Goal: Information Seeking & Learning: Learn about a topic

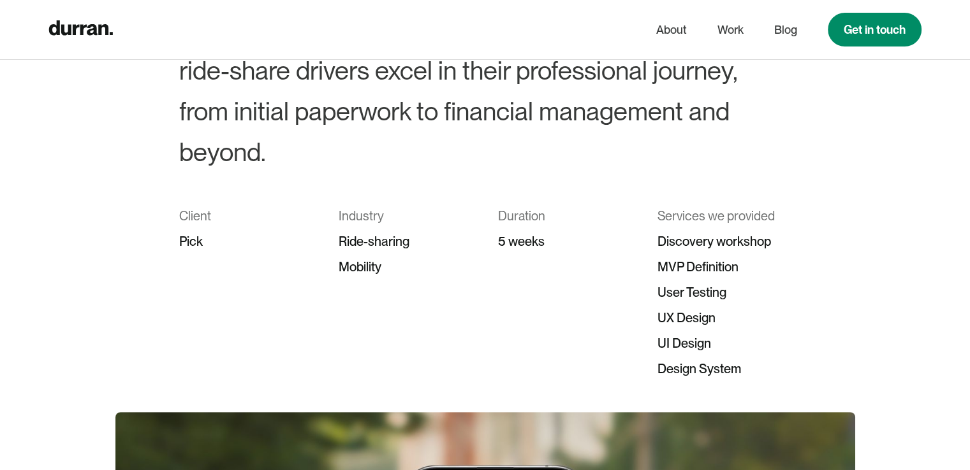
scroll to position [255, 0]
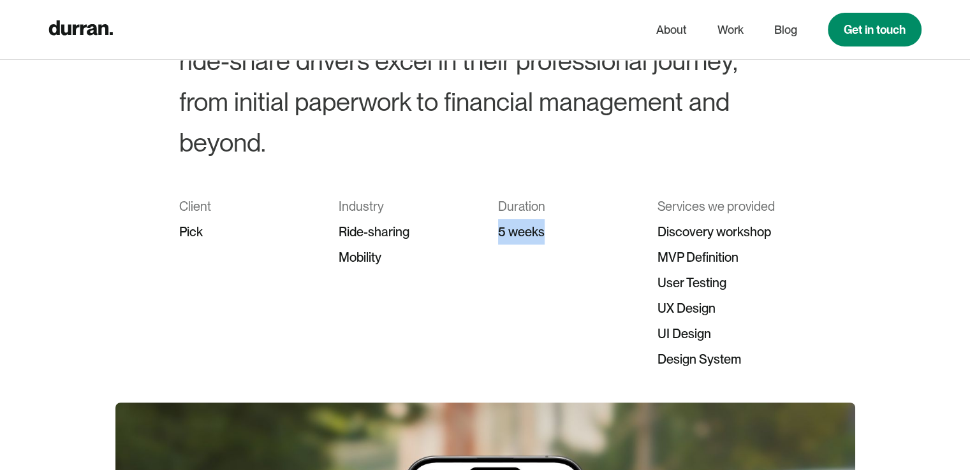
drag, startPoint x: 500, startPoint y: 235, endPoint x: 563, endPoint y: 228, distance: 62.9
click at [563, 228] on div "5 weeks" at bounding box center [565, 231] width 134 height 25
click at [520, 240] on div "5 weeks" at bounding box center [565, 231] width 134 height 25
drag, startPoint x: 333, startPoint y: 236, endPoint x: 411, endPoint y: 263, distance: 82.5
click at [411, 263] on div "Client Pick Industry Ride-sharing Mobility Duration 5 weeks Services we provide…" at bounding box center [485, 283] width 612 height 178
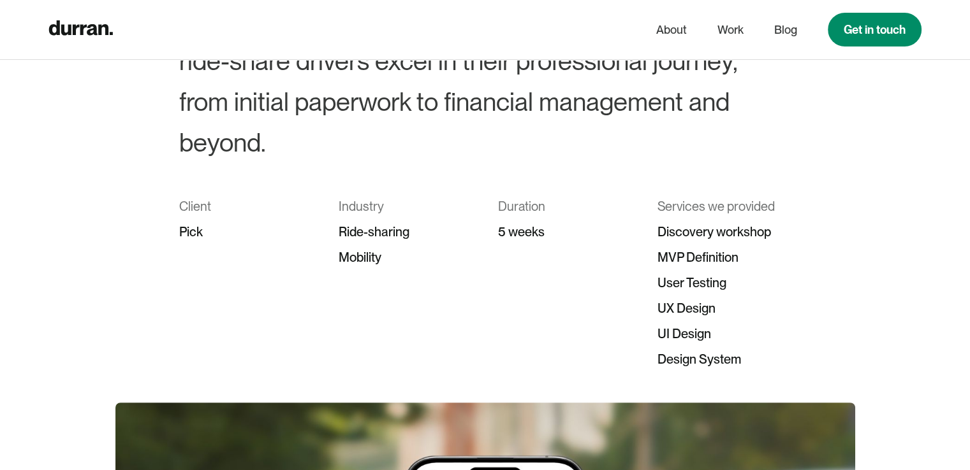
click at [303, 238] on div "Pick" at bounding box center [246, 231] width 134 height 25
click at [186, 228] on div "Pick" at bounding box center [246, 231] width 134 height 25
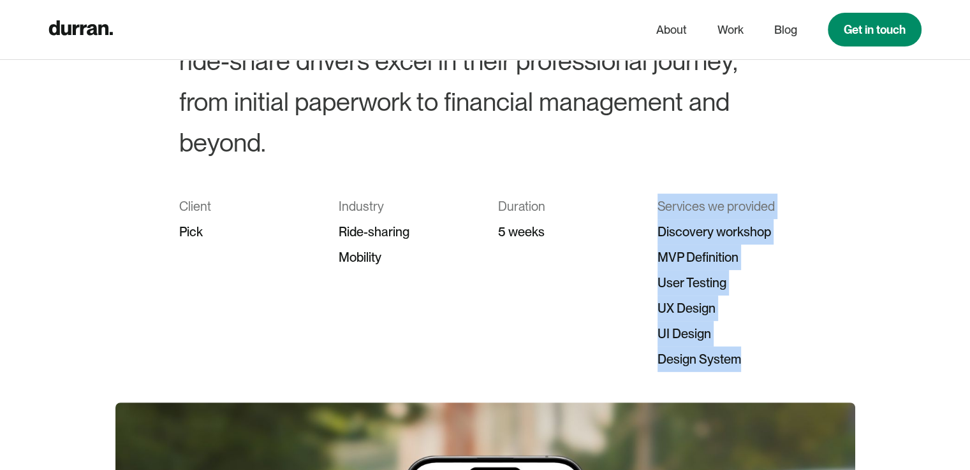
drag, startPoint x: 664, startPoint y: 205, endPoint x: 813, endPoint y: 358, distance: 213.7
click at [813, 358] on div "Pick – Empowering ride-share drivers Designing a personal assistant dedicated t…" at bounding box center [485, 114] width 970 height 515
click at [814, 357] on div "Pick – Empowering ride-share drivers Designing a personal assistant dedicated t…" at bounding box center [485, 114] width 970 height 515
click at [804, 302] on div "Pick – Empowering ride-share drivers Designing a personal assistant dedicated t…" at bounding box center [485, 114] width 970 height 515
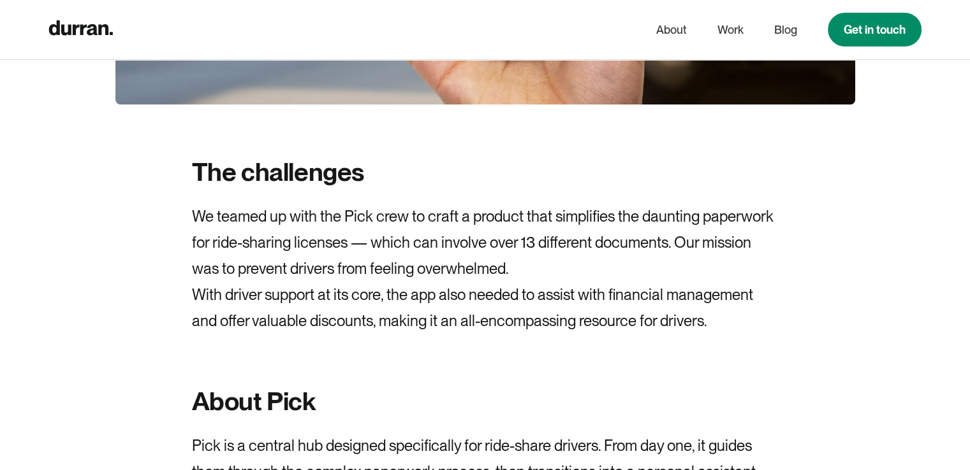
scroll to position [1020, 0]
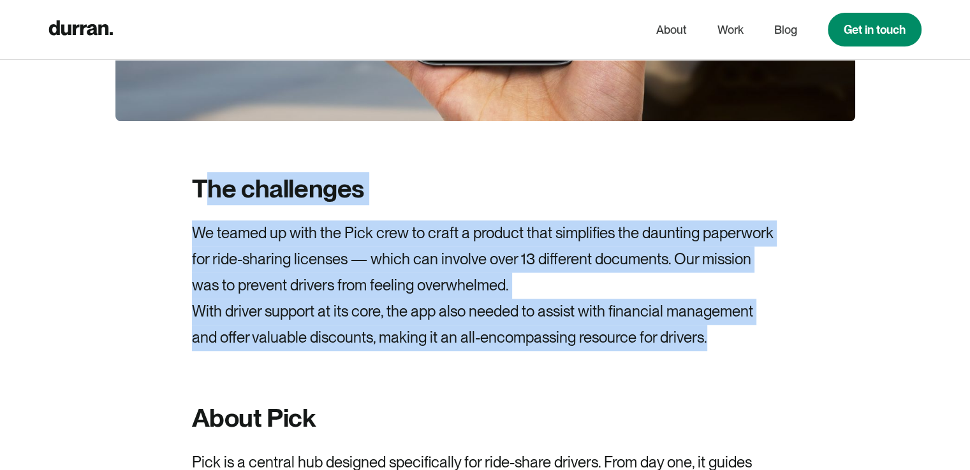
drag, startPoint x: 202, startPoint y: 178, endPoint x: 806, endPoint y: 324, distance: 621.2
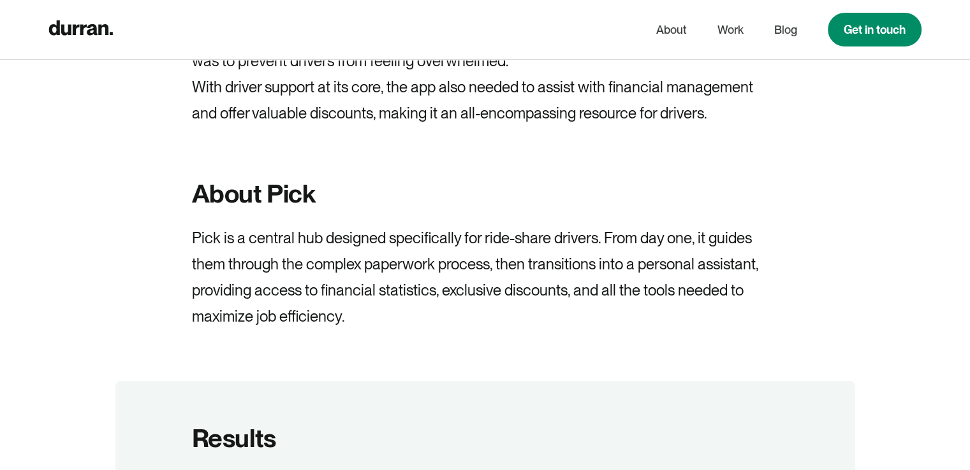
scroll to position [1275, 0]
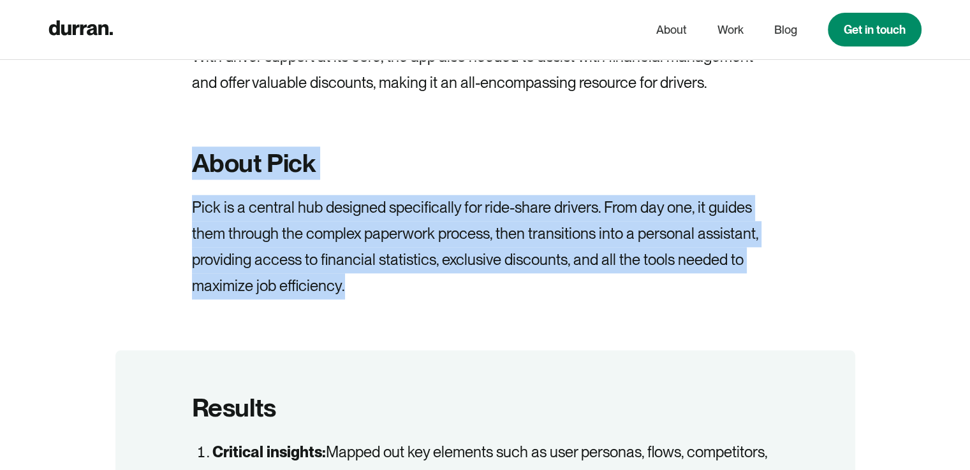
drag, startPoint x: 190, startPoint y: 166, endPoint x: 453, endPoint y: 283, distance: 287.4
click at [264, 237] on p "Pick is a central hub designed specifically for ride-share drivers. From day on…" at bounding box center [485, 247] width 586 height 104
click at [536, 222] on p "Pick is a central hub designed specifically for ride-share drivers. From day on…" at bounding box center [485, 247] width 586 height 104
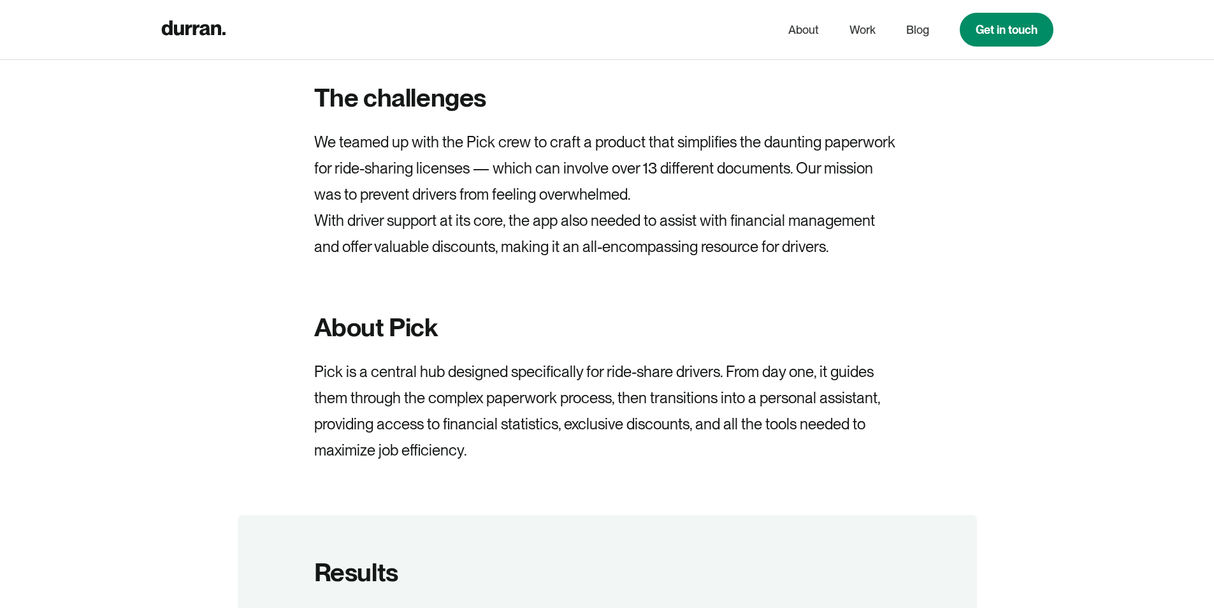
scroll to position [1147, 0]
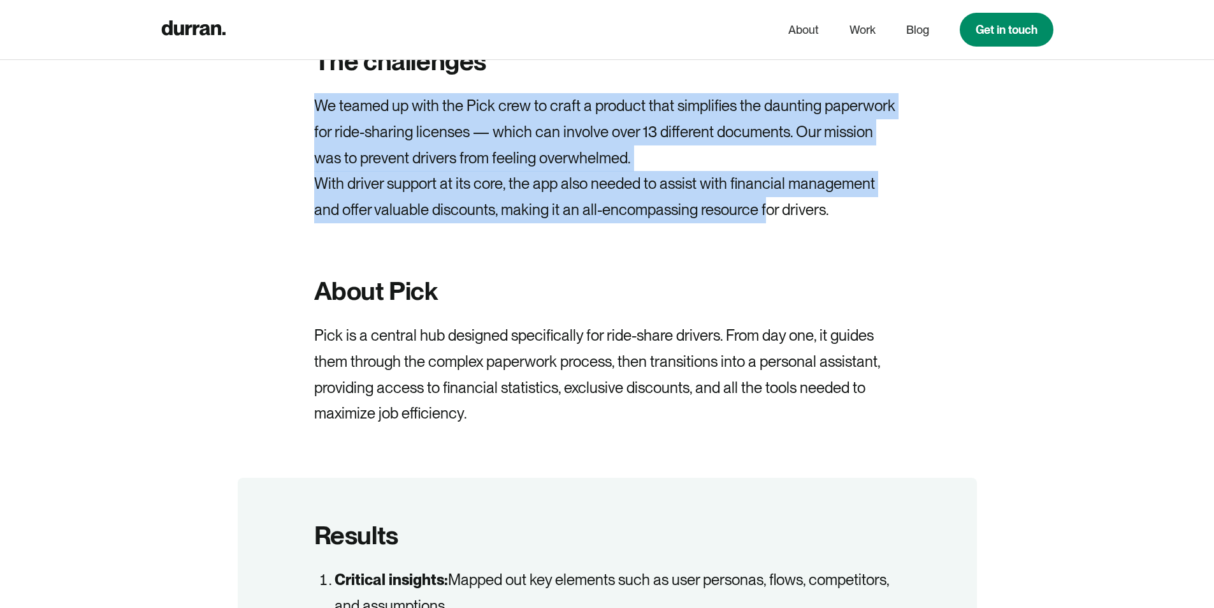
drag, startPoint x: 307, startPoint y: 110, endPoint x: 768, endPoint y: 218, distance: 473.5
click at [768, 218] on p "With driver support at its core, the app also needed to assist with financial m…" at bounding box center [607, 197] width 586 height 52
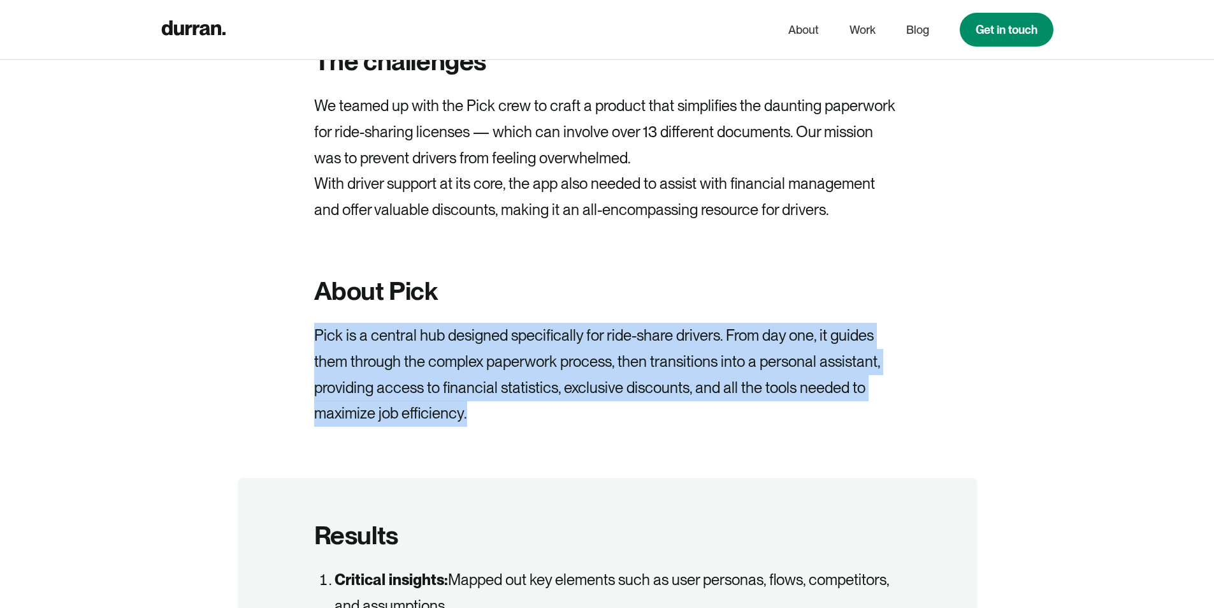
drag, startPoint x: 314, startPoint y: 333, endPoint x: 526, endPoint y: 404, distance: 223.2
click at [526, 404] on p "Pick is a central hub designed specifically for ride-share drivers. From day on…" at bounding box center [607, 375] width 586 height 104
click at [527, 404] on p "Pick is a central hub designed specifically for ride-share drivers. From day on…" at bounding box center [607, 375] width 586 height 104
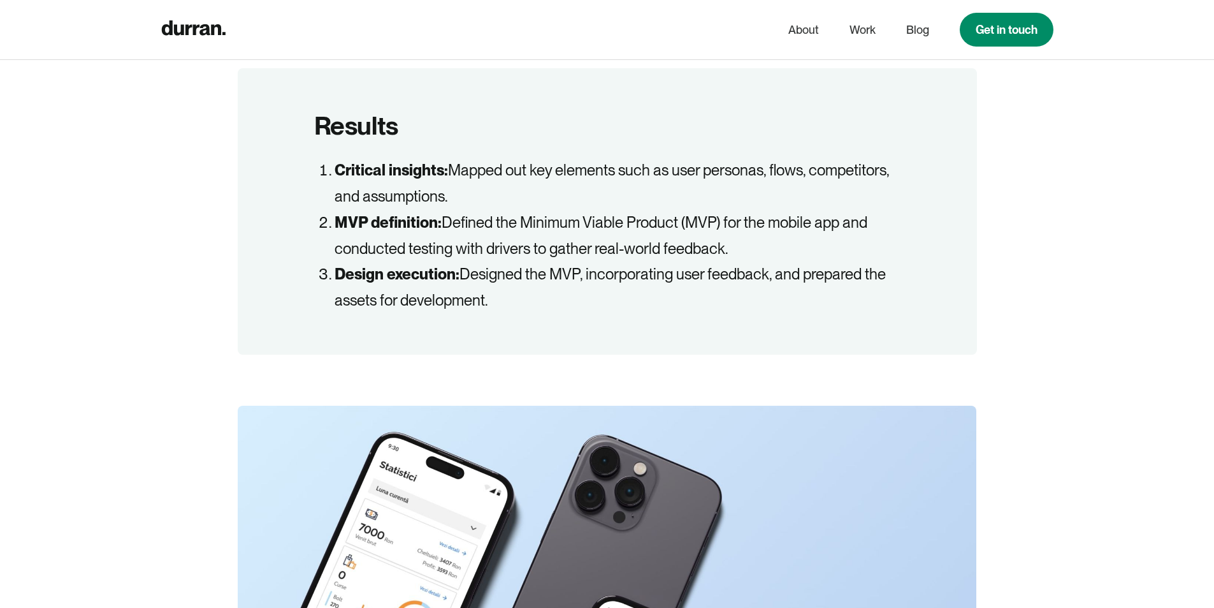
scroll to position [1594, 0]
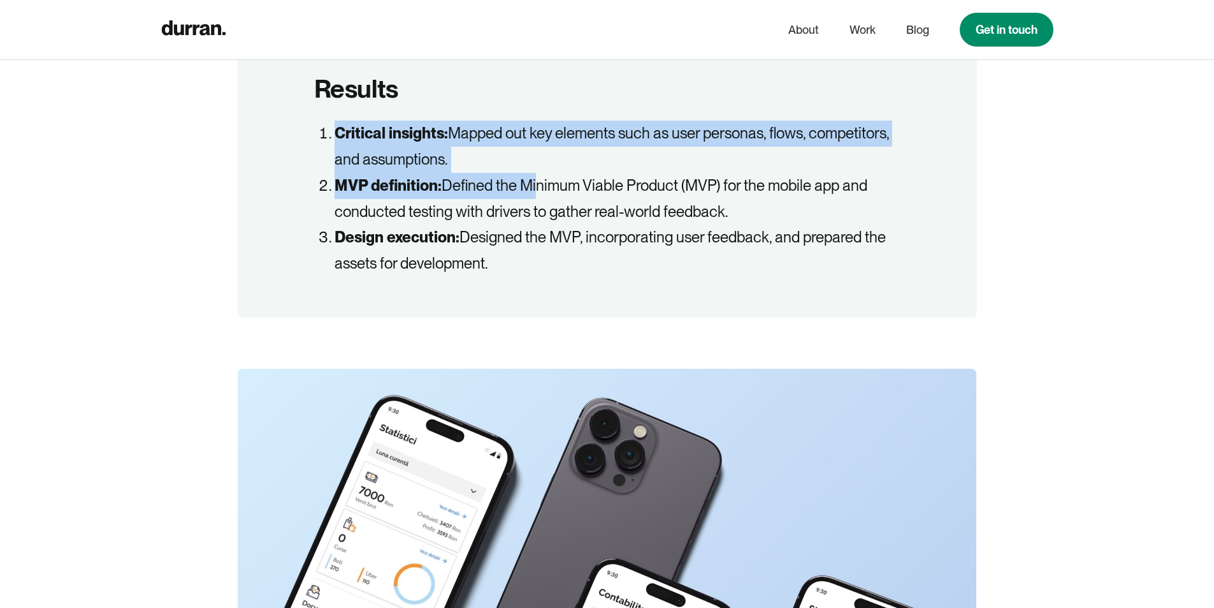
drag, startPoint x: 320, startPoint y: 129, endPoint x: 530, endPoint y: 175, distance: 215.3
click at [530, 175] on ol "Critical insights: Mapped out key elements such as user personas, flows, compet…" at bounding box center [607, 198] width 586 height 156
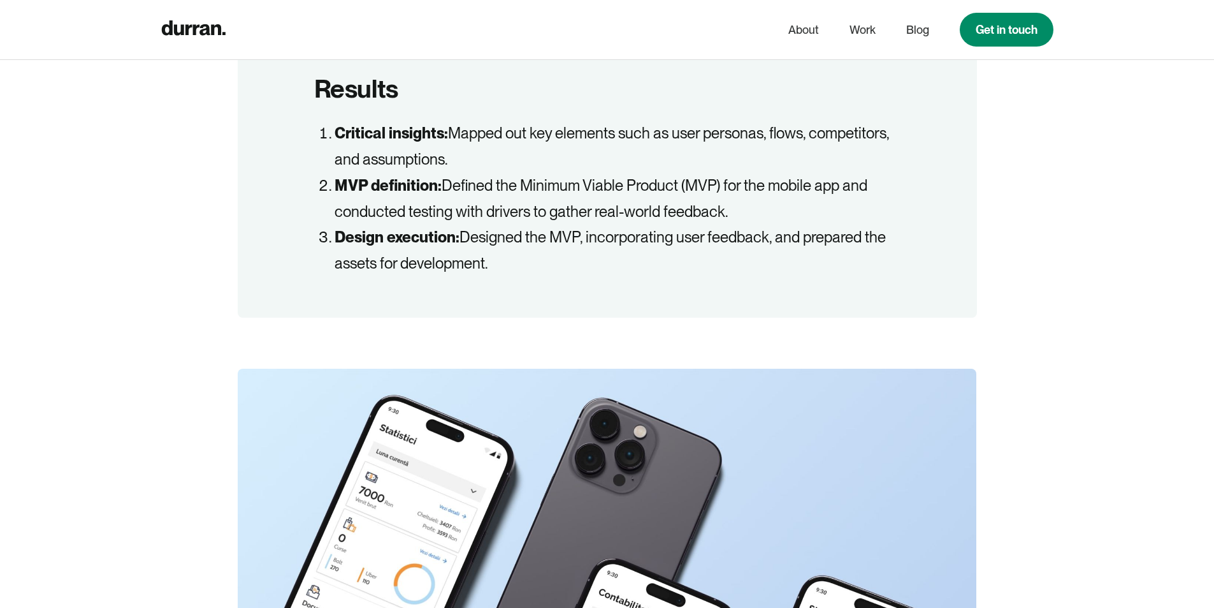
click at [415, 224] on li "MVP definition: Defined the Minimum Viable Product (MVP) for the mobile app and…" at bounding box center [618, 199] width 566 height 52
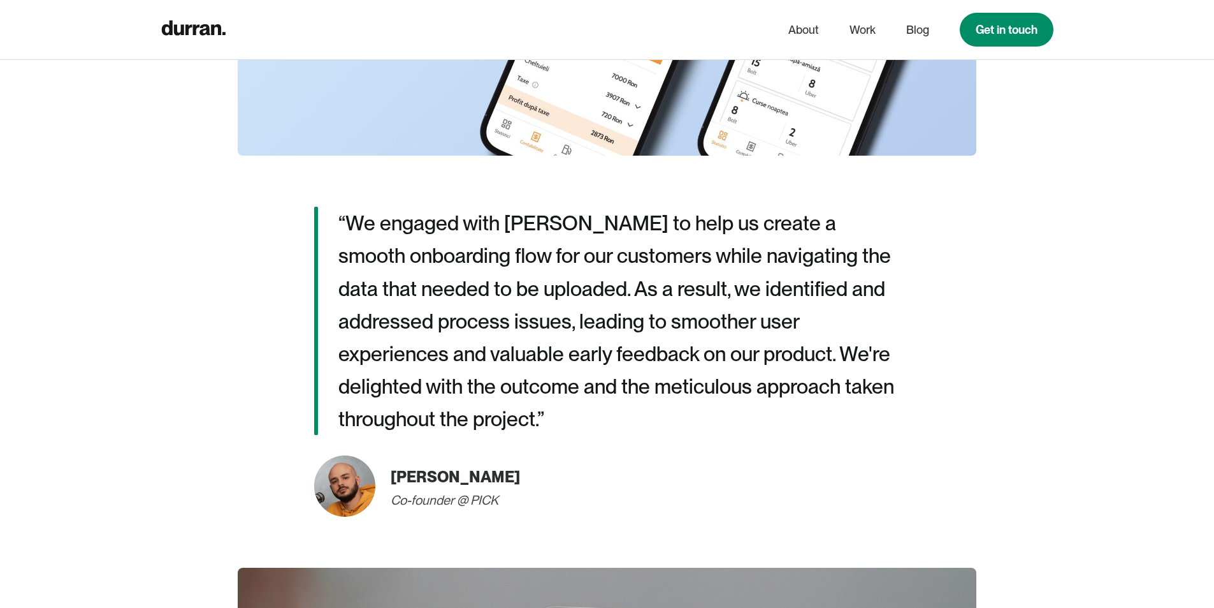
scroll to position [2295, 0]
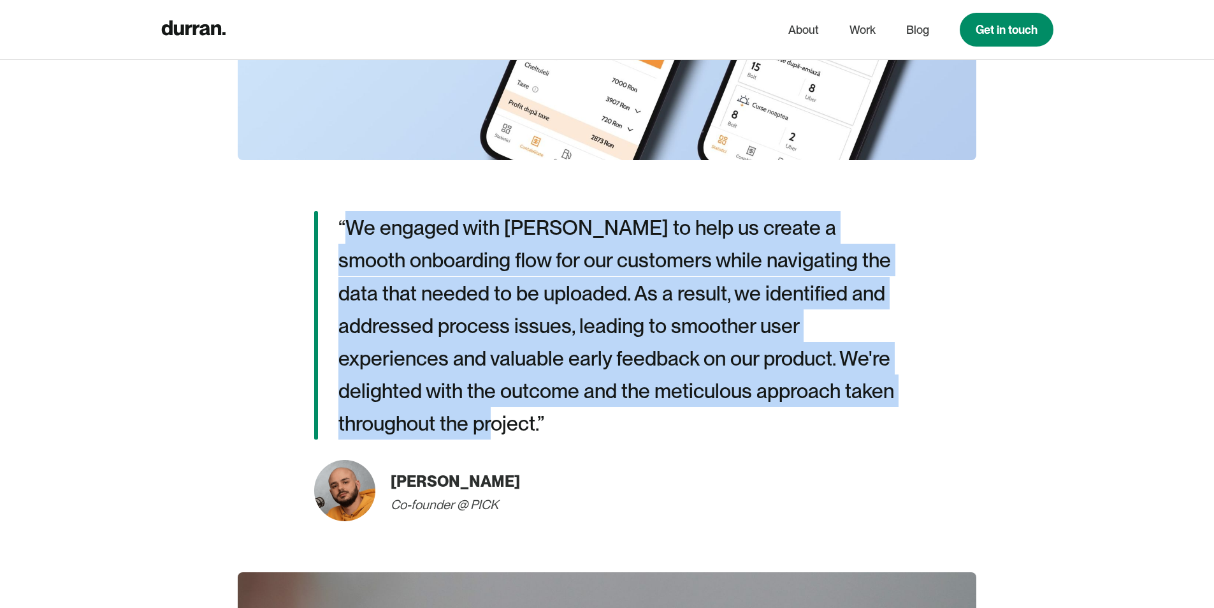
drag, startPoint x: 344, startPoint y: 232, endPoint x: 553, endPoint y: 432, distance: 289.5
click at [553, 432] on p "“We engaged with Durran to help us create a smooth onboarding flow for our cust…" at bounding box center [619, 325] width 562 height 228
click at [500, 331] on p "“We engaged with Durran to help us create a smooth onboarding flow for our cust…" at bounding box center [619, 325] width 562 height 228
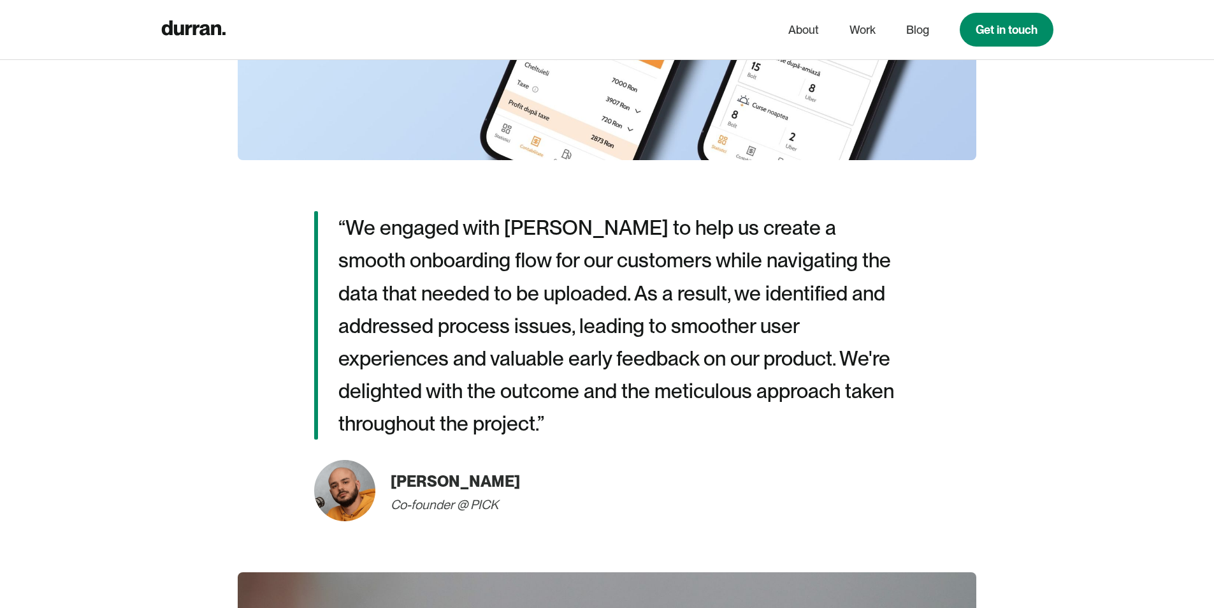
click at [540, 330] on p "“We engaged with Durran to help us create a smooth onboarding flow for our cust…" at bounding box center [619, 325] width 562 height 228
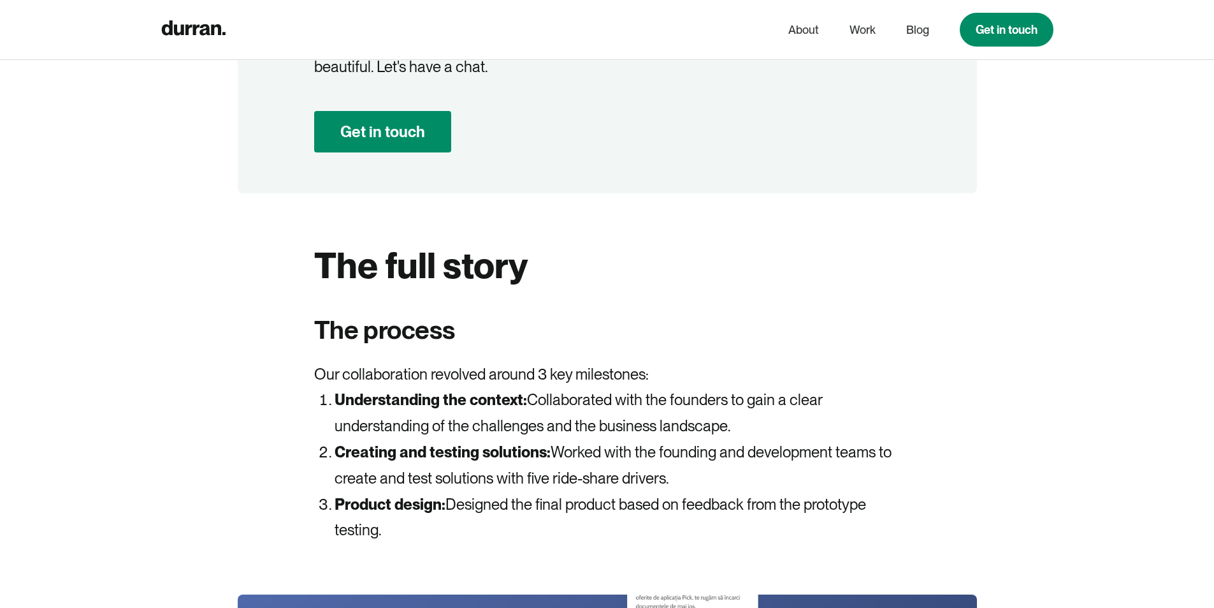
scroll to position [3697, 0]
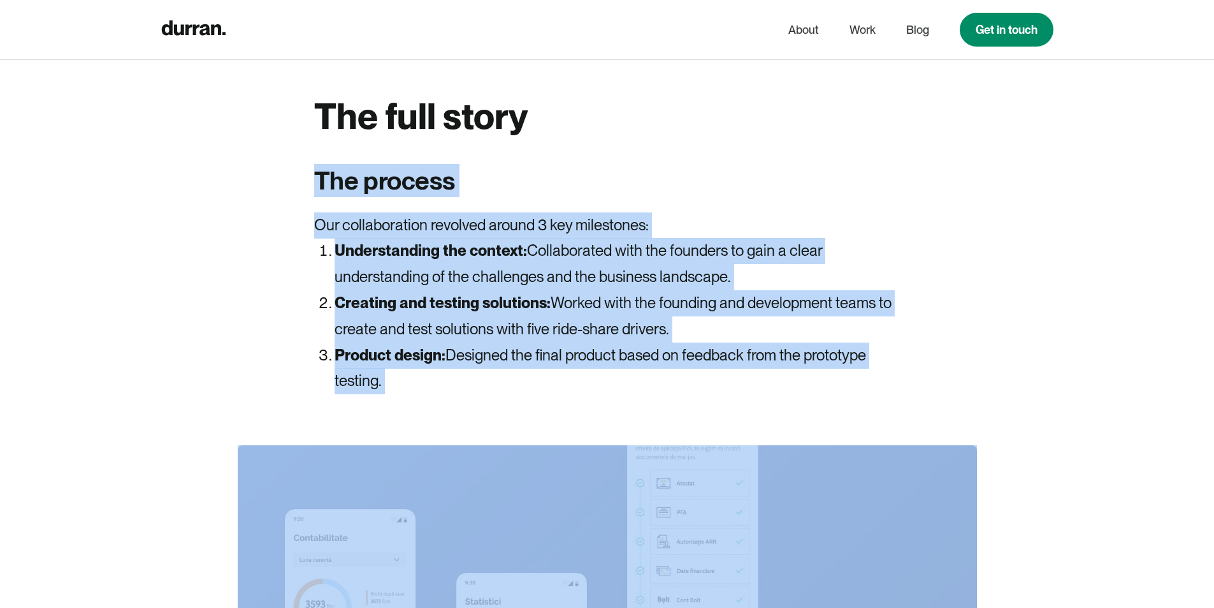
drag, startPoint x: 321, startPoint y: 175, endPoint x: 1073, endPoint y: 402, distance: 785.3
click at [969, 402] on div "The challenges We teamed up with the Pick crew to craft a product that simplifi…" at bounding box center [607, 520] width 1214 height 7119
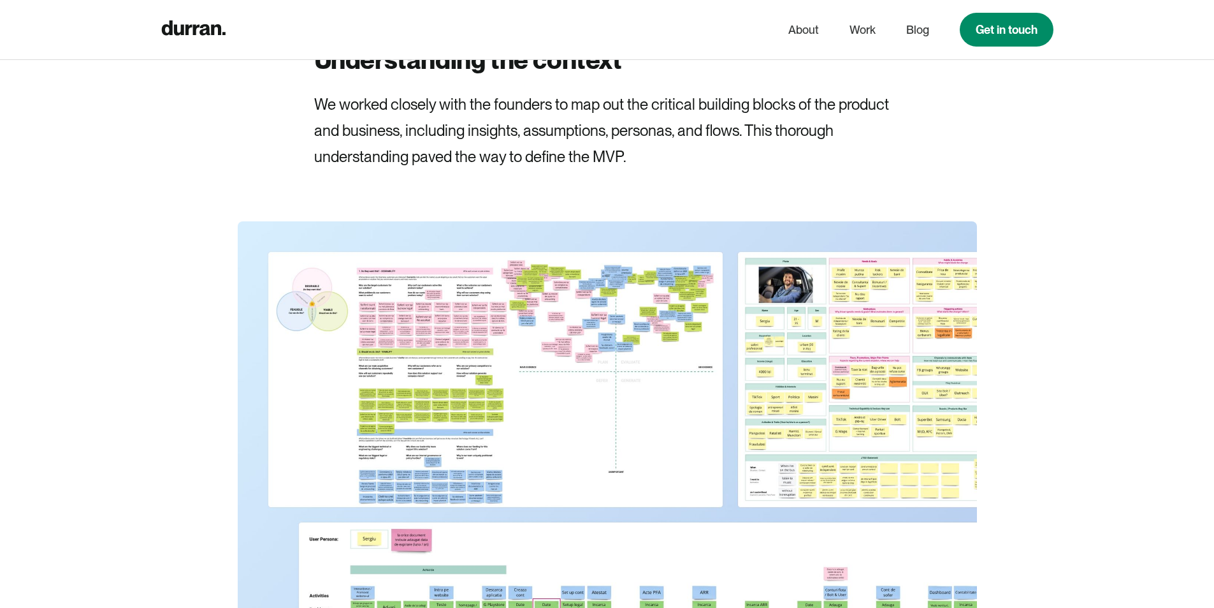
scroll to position [4717, 0]
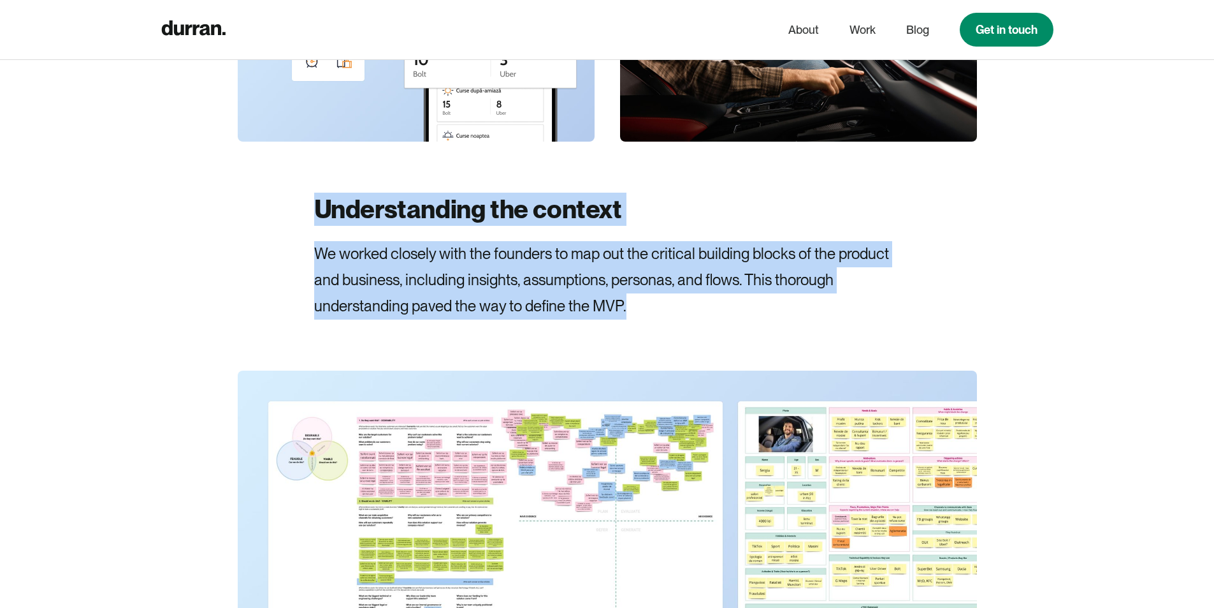
drag, startPoint x: 308, startPoint y: 210, endPoint x: 716, endPoint y: 335, distance: 426.7
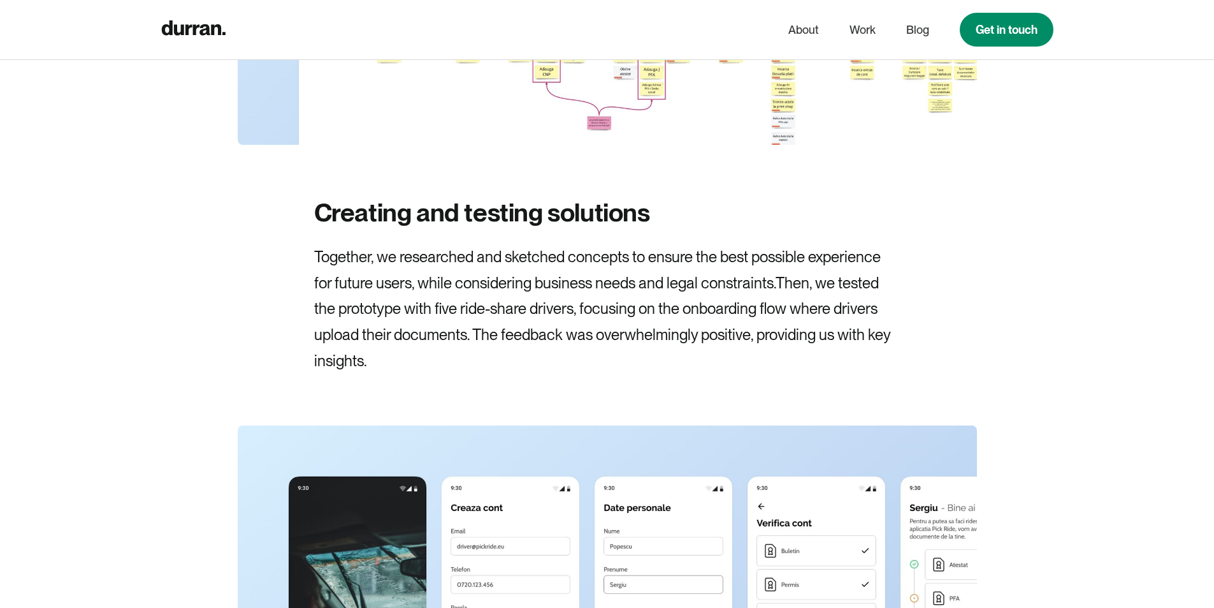
scroll to position [5482, 0]
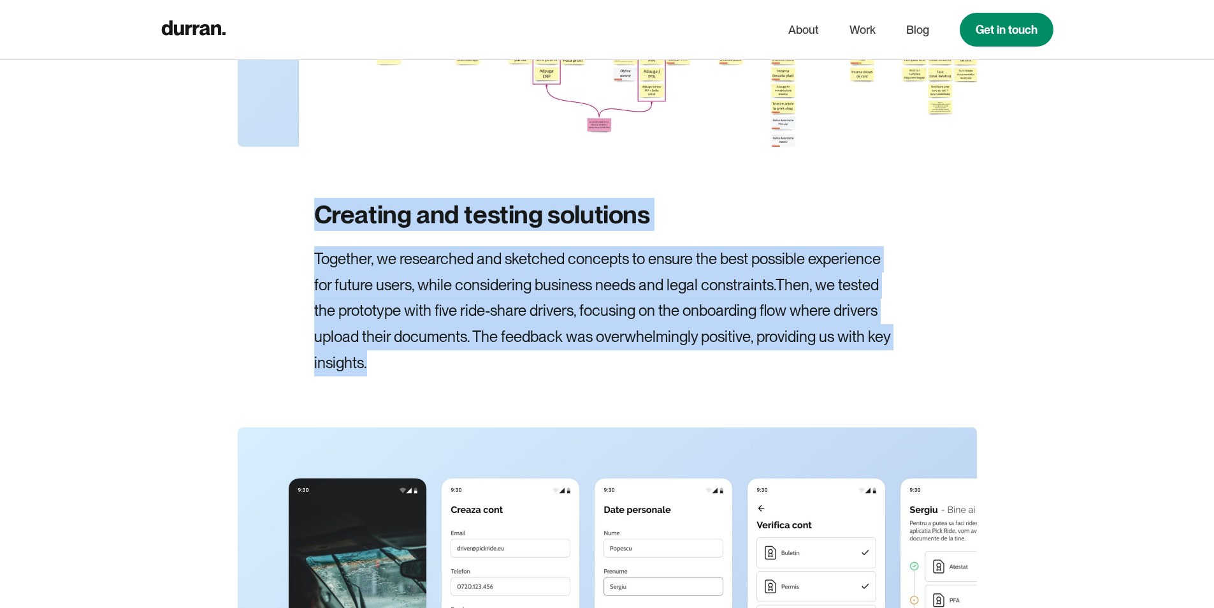
drag, startPoint x: 284, startPoint y: 214, endPoint x: 745, endPoint y: 358, distance: 482.3
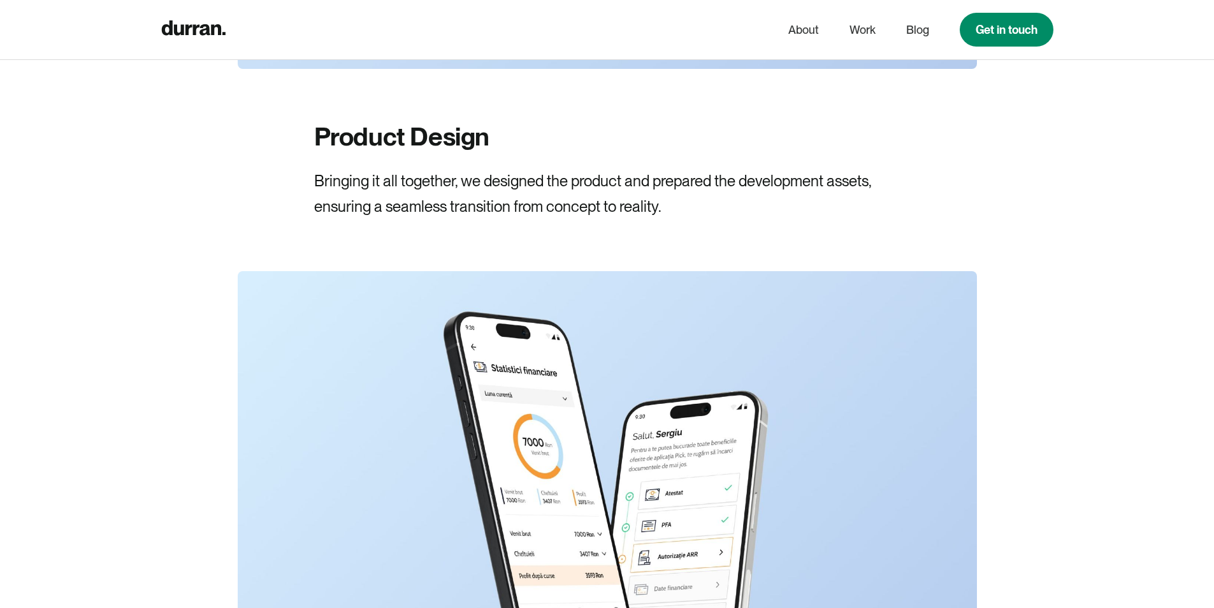
scroll to position [6311, 0]
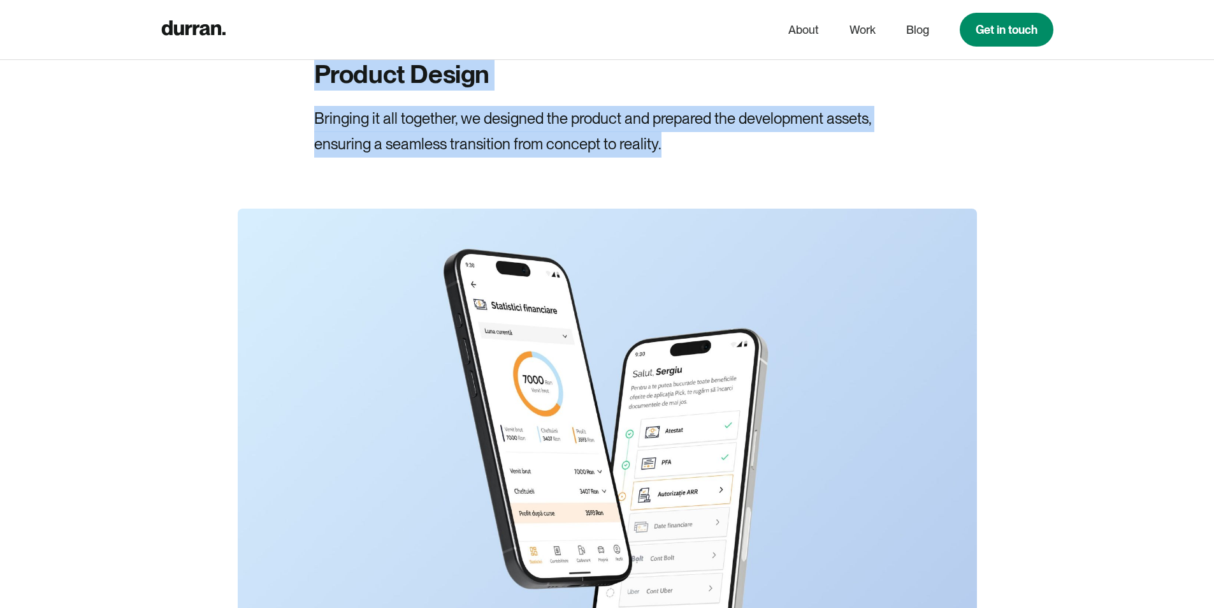
drag, startPoint x: 318, startPoint y: 78, endPoint x: 702, endPoint y: 149, distance: 390.2
click at [702, 149] on div "Product Design Bringing it all together, we designed the product and prepared t…" at bounding box center [607, 107] width 586 height 101
click at [702, 149] on p "Bringing it all together, we designed the product and prepared the development …" at bounding box center [607, 132] width 586 height 52
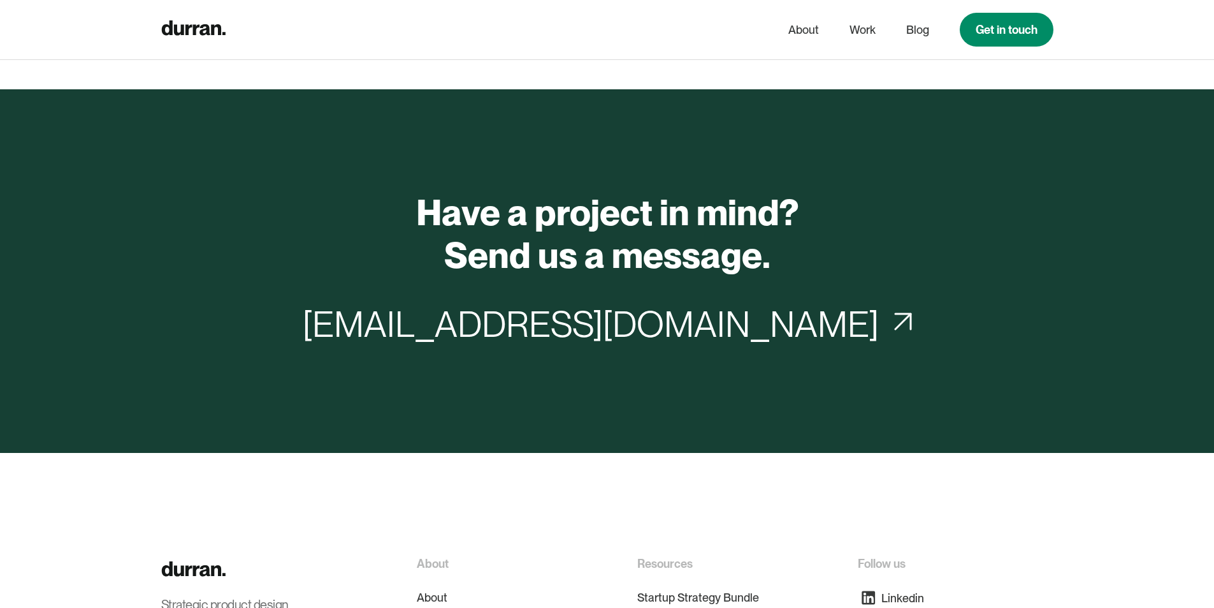
scroll to position [9014, 0]
